Goal: Go to known website: Access a specific website the user already knows

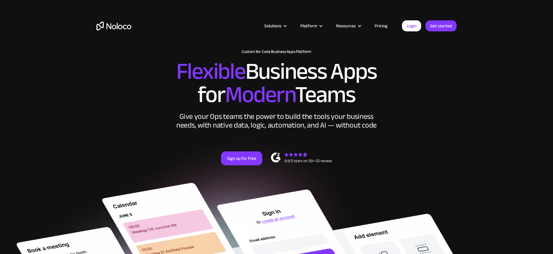
click at [417, 28] on link "Login" at bounding box center [411, 25] width 19 height 11
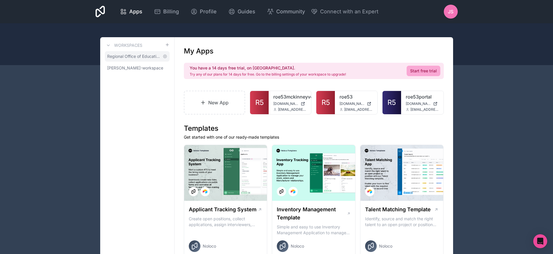
click at [138, 54] on span "Regional Office of Education 53" at bounding box center [133, 56] width 53 height 6
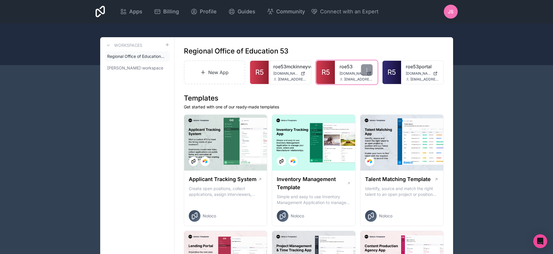
click at [350, 70] on link "roe53" at bounding box center [355, 66] width 33 height 7
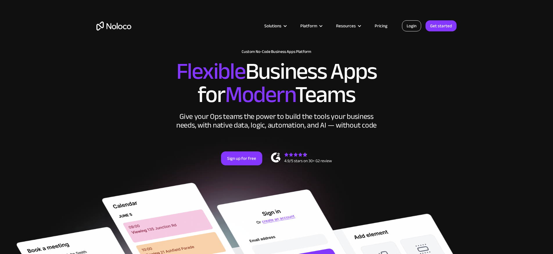
click at [409, 23] on link "Login" at bounding box center [411, 25] width 19 height 11
click at [408, 28] on link "Login" at bounding box center [411, 25] width 19 height 11
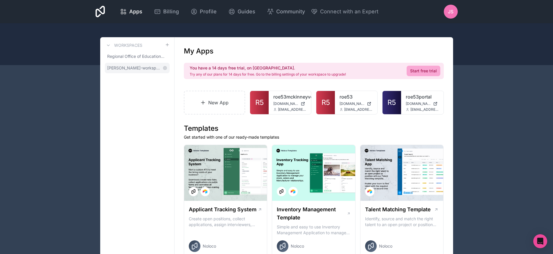
click at [122, 67] on span "jon-smith-workspace" at bounding box center [133, 68] width 53 height 6
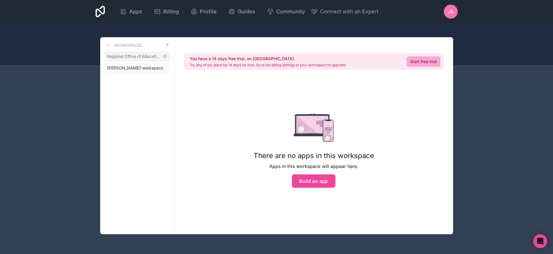
click at [132, 53] on span "Regional Office of Education 53" at bounding box center [133, 56] width 53 height 6
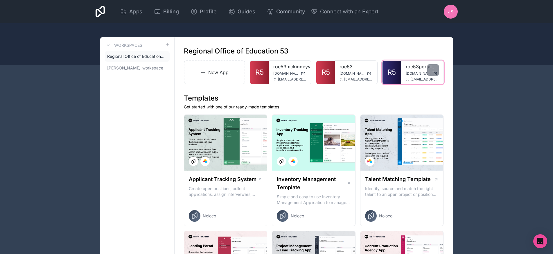
click at [407, 71] on span "roe53portal.noloco.co" at bounding box center [418, 73] width 25 height 5
